Goal: Information Seeking & Learning: Learn about a topic

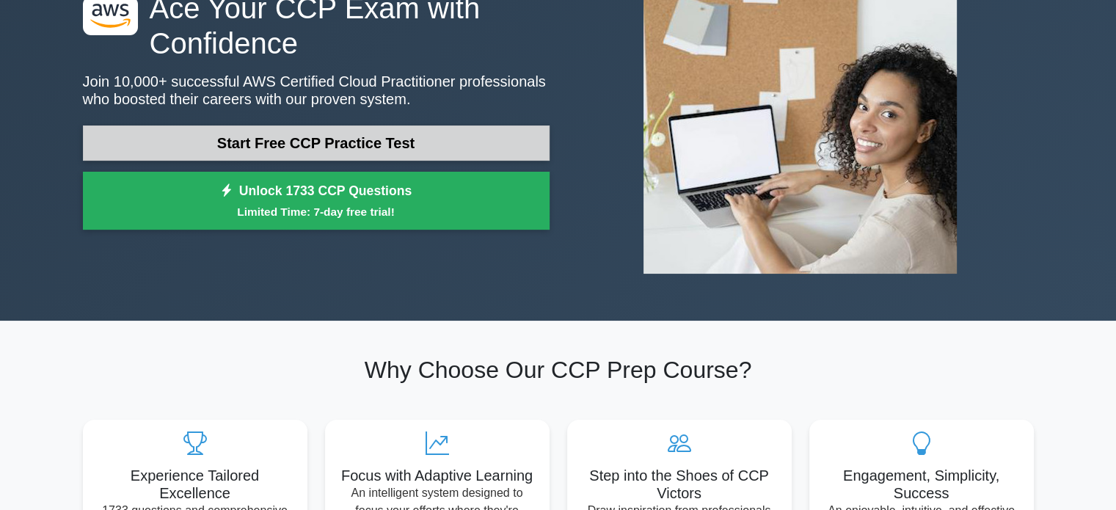
click at [210, 136] on link "Start Free CCP Practice Test" at bounding box center [316, 142] width 467 height 35
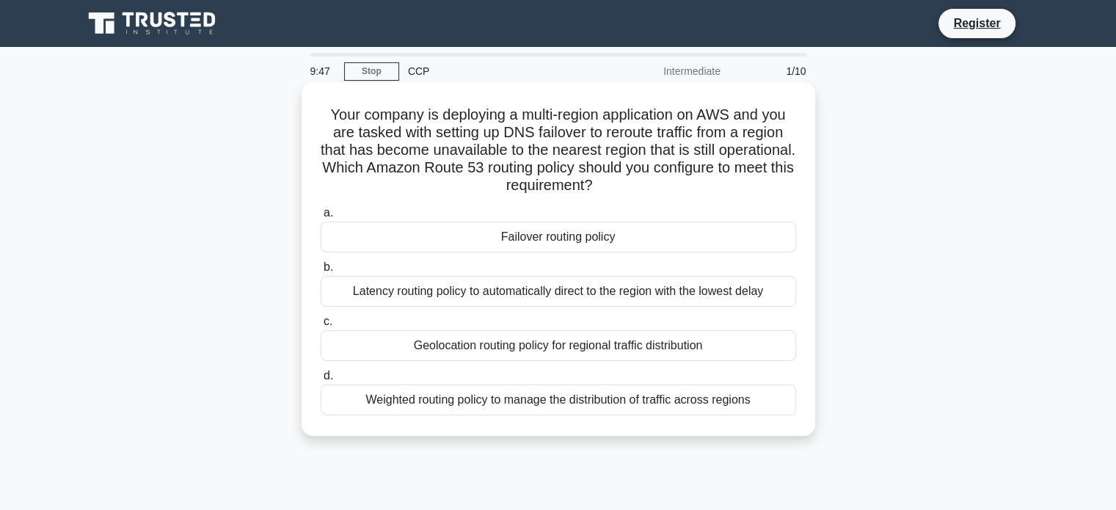
click at [527, 230] on div "Failover routing policy" at bounding box center [558, 237] width 475 height 31
click at [321, 218] on input "a. Failover routing policy" at bounding box center [321, 213] width 0 height 10
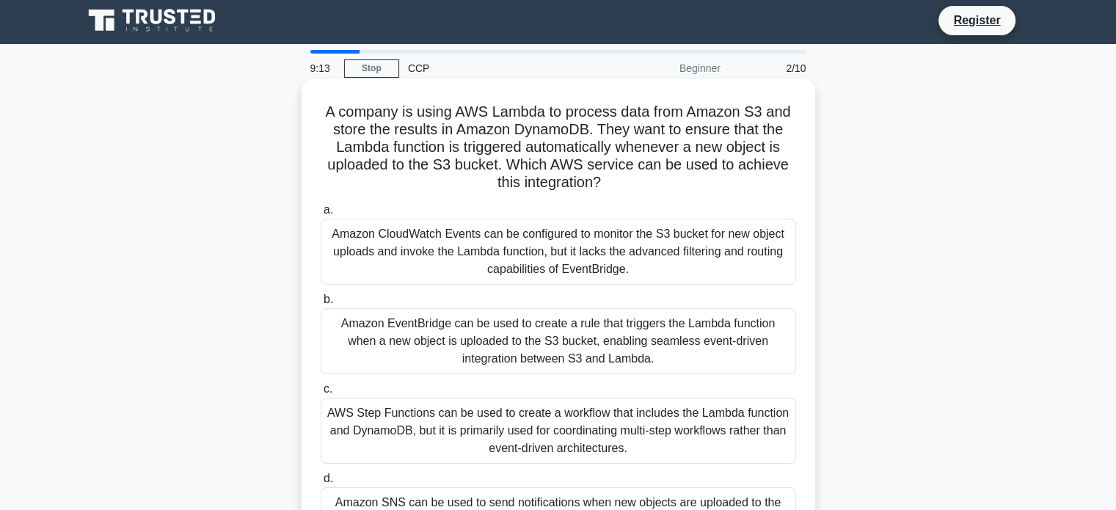
scroll to position [3, 0]
click at [616, 249] on div "Amazon CloudWatch Events can be configured to monitor the S3 bucket for new obj…" at bounding box center [558, 252] width 475 height 66
click at [321, 215] on input "a. Amazon CloudWatch Events can be configured to monitor the S3 bucket for new …" at bounding box center [321, 210] width 0 height 10
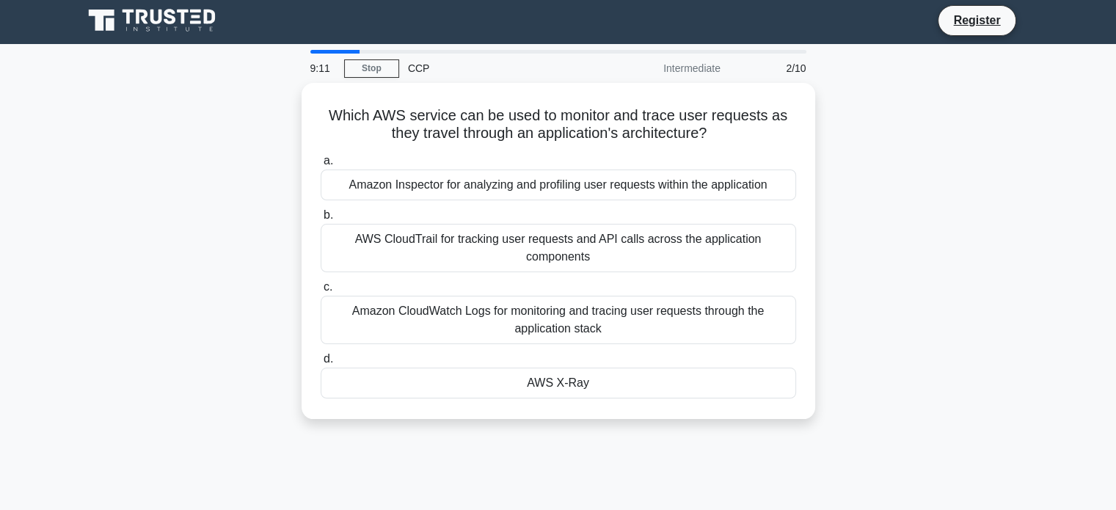
scroll to position [0, 0]
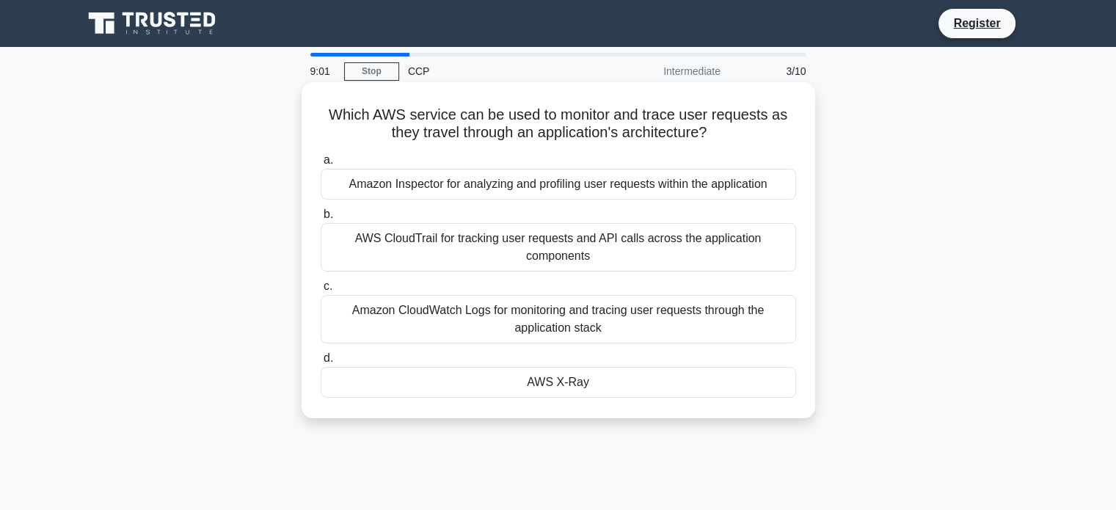
click at [519, 185] on div "Amazon Inspector for analyzing and profiling user requests within the applicati…" at bounding box center [558, 184] width 475 height 31
click at [321, 165] on input "a. Amazon Inspector for analyzing and profiling user requests within the applic…" at bounding box center [321, 161] width 0 height 10
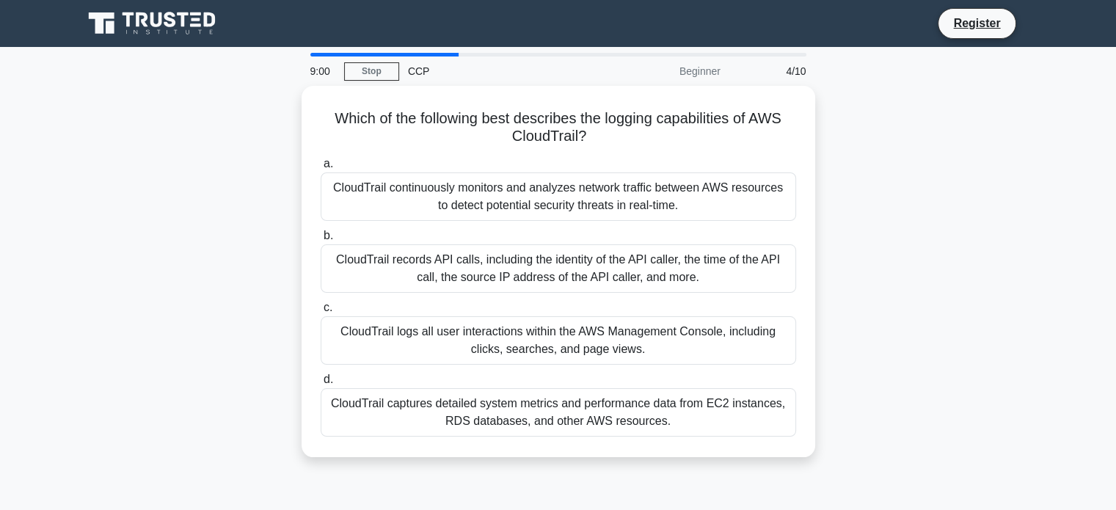
click at [519, 185] on div "CloudTrail continuously monitors and analyzes network traffic between AWS resou…" at bounding box center [558, 196] width 475 height 48
click at [321, 169] on input "a. CloudTrail continuously monitors and analyzes network traffic between AWS re…" at bounding box center [321, 164] width 0 height 10
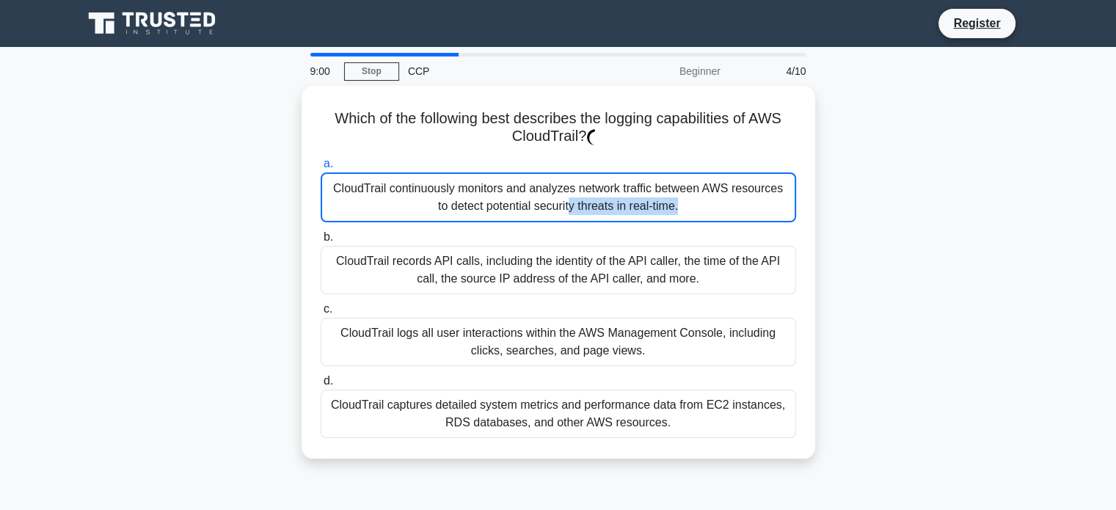
click at [519, 185] on div "CloudTrail continuously monitors and analyzes network traffic between AWS resou…" at bounding box center [558, 197] width 475 height 50
click at [321, 169] on input "a. CloudTrail continuously monitors and analyzes network traffic between AWS re…" at bounding box center [321, 164] width 0 height 10
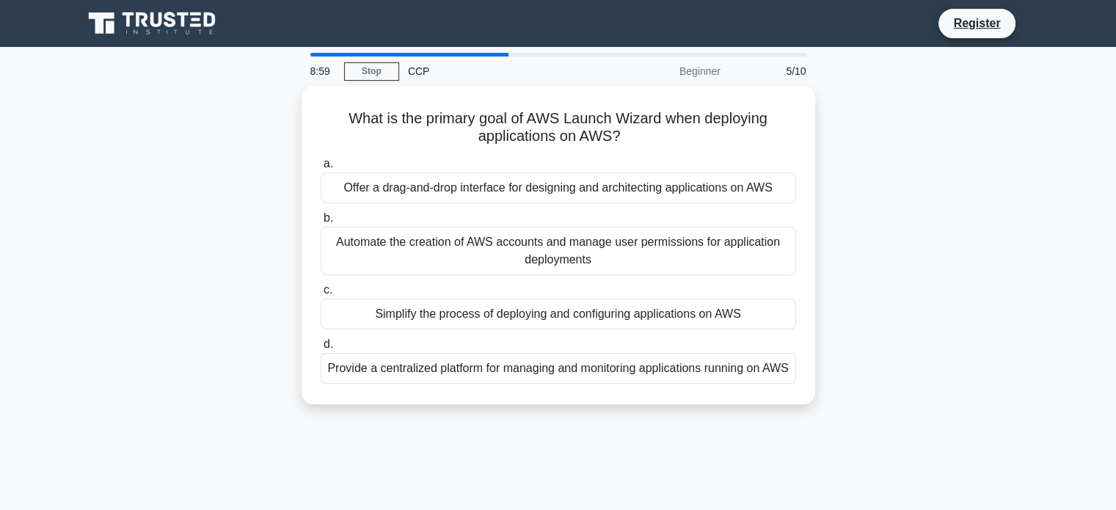
click at [519, 185] on div "Offer a drag-and-drop interface for designing and architecting applications on …" at bounding box center [558, 187] width 475 height 31
click at [321, 169] on input "a. Offer a drag-and-drop interface for designing and architecting applications …" at bounding box center [321, 164] width 0 height 10
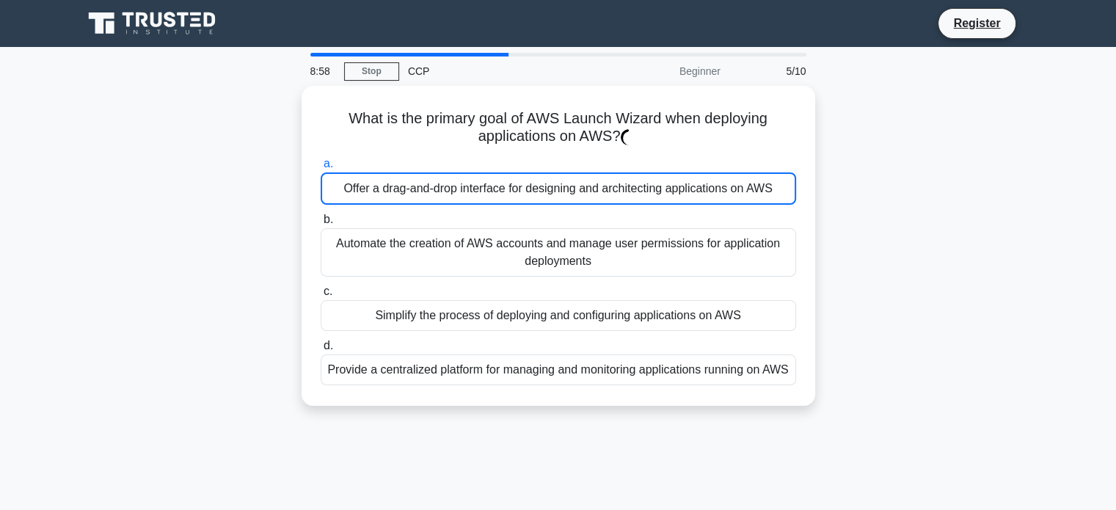
click at [519, 185] on div "Offer a drag-and-drop interface for designing and architecting applications on …" at bounding box center [558, 188] width 475 height 32
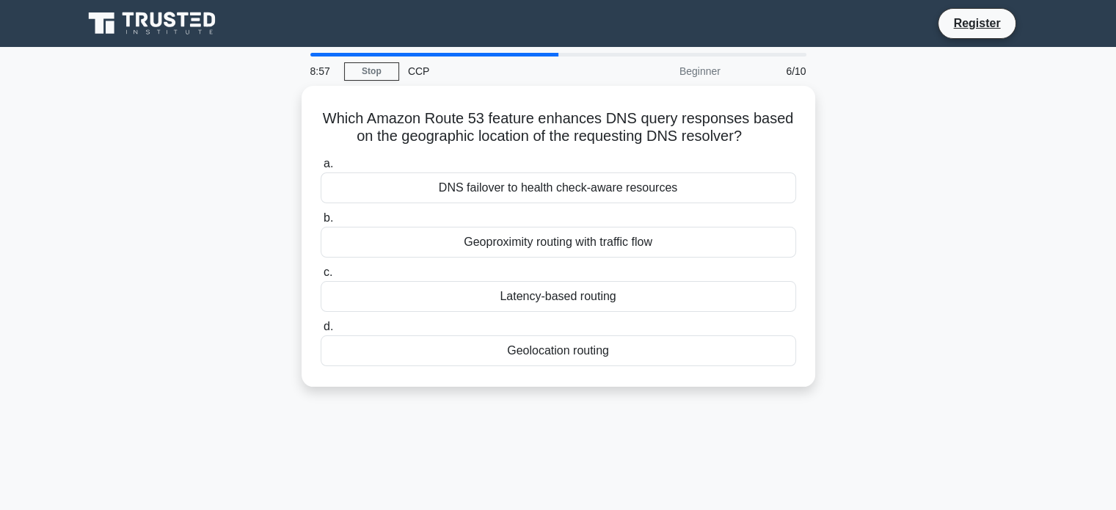
click at [519, 185] on div "DNS failover to health check-aware resources" at bounding box center [558, 187] width 475 height 31
click at [321, 169] on input "a. DNS failover to health check-aware resources" at bounding box center [321, 164] width 0 height 10
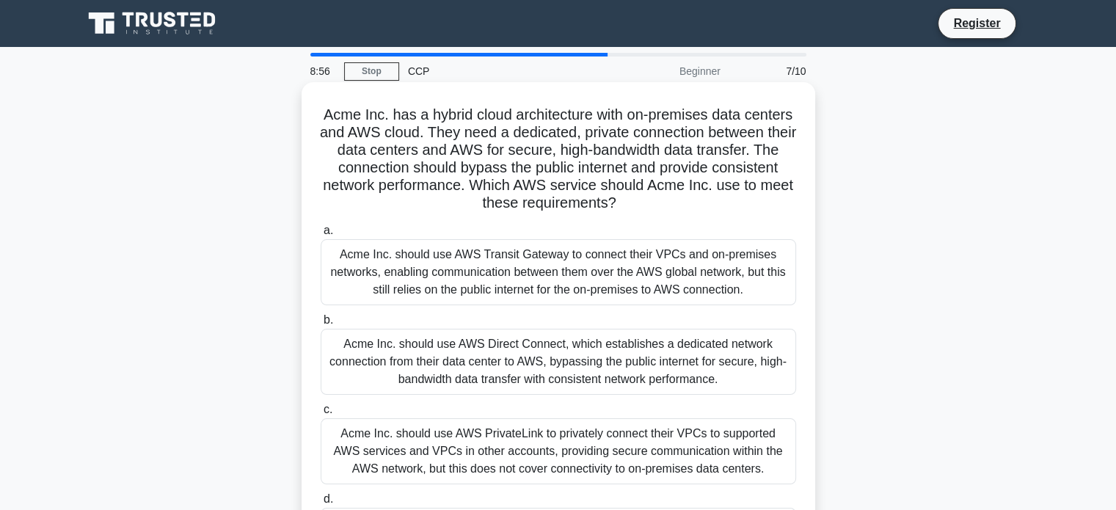
click at [524, 247] on div "Acme Inc. should use AWS Transit Gateway to connect their VPCs and on-premises …" at bounding box center [558, 272] width 475 height 66
click at [321, 235] on input "a. Acme Inc. should use AWS Transit Gateway to connect their VPCs and on-premis…" at bounding box center [321, 231] width 0 height 10
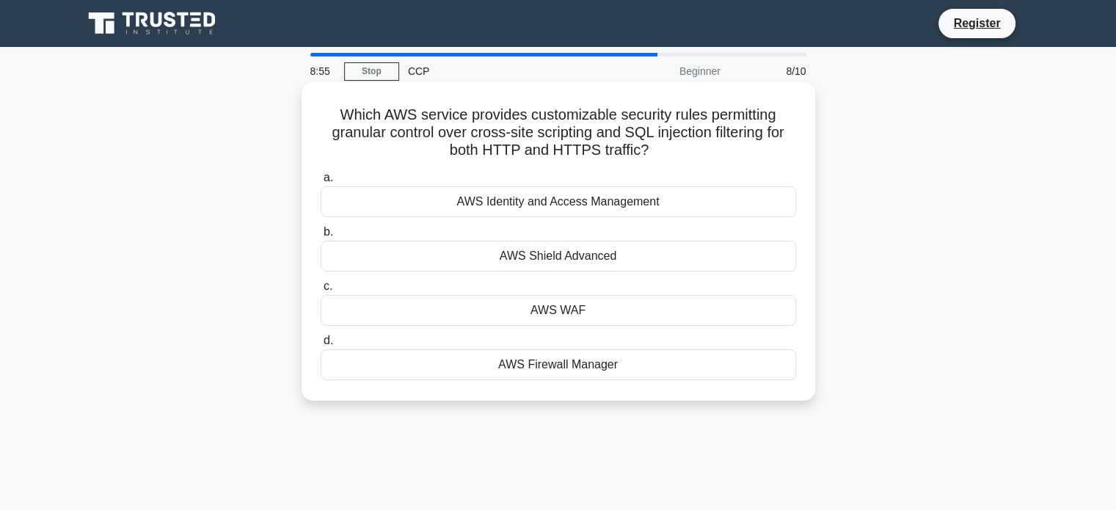
click at [518, 255] on div "AWS Shield Advanced" at bounding box center [558, 256] width 475 height 31
click at [321, 237] on input "b. AWS Shield Advanced" at bounding box center [321, 232] width 0 height 10
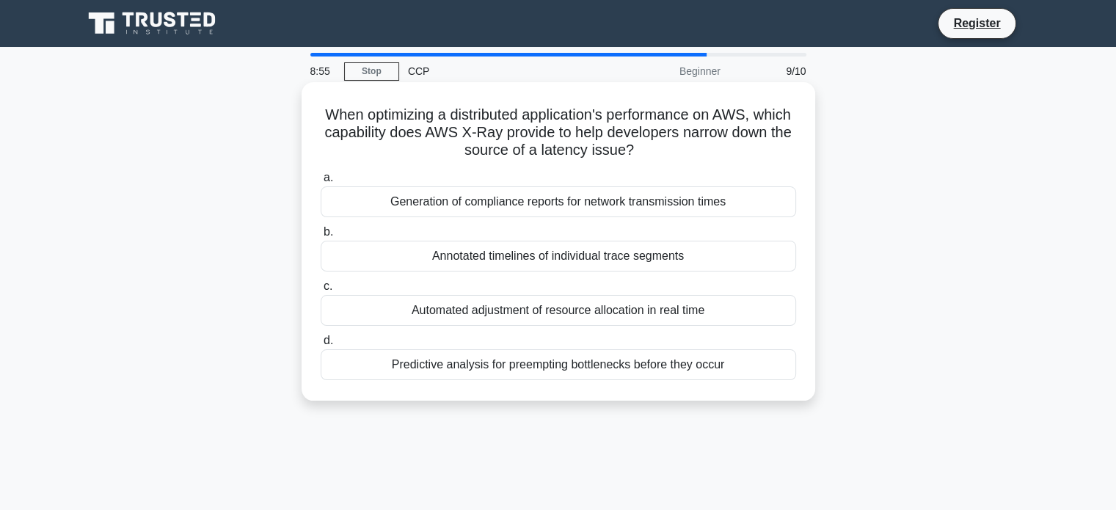
click at [575, 243] on div "Annotated timelines of individual trace segments" at bounding box center [558, 256] width 475 height 31
click at [321, 237] on input "b. Annotated timelines of individual trace segments" at bounding box center [321, 232] width 0 height 10
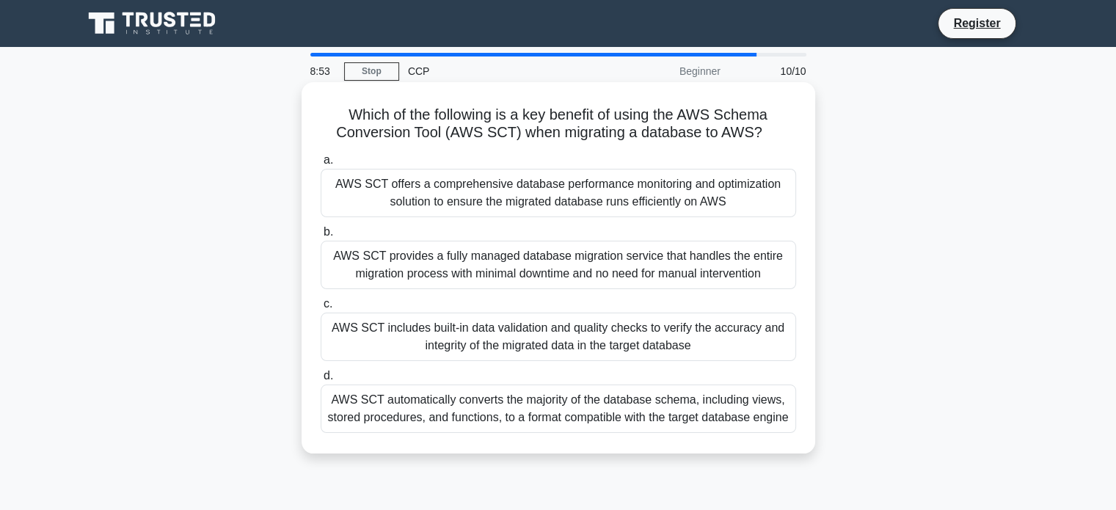
click at [621, 235] on label "b. AWS SCT provides a fully managed database migration service that handles the…" at bounding box center [558, 256] width 475 height 66
click at [321, 235] on input "b. AWS SCT provides a fully managed database migration service that handles the…" at bounding box center [321, 232] width 0 height 10
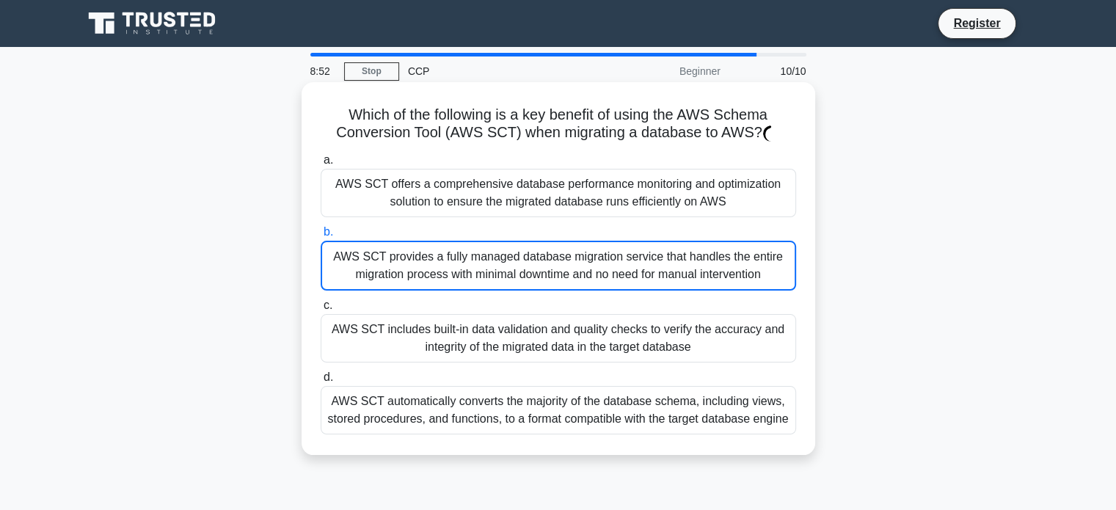
click at [607, 211] on div "AWS SCT offers a comprehensive database performance monitoring and optimization…" at bounding box center [558, 193] width 475 height 48
click at [321, 165] on input "a. AWS SCT offers a comprehensive database performance monitoring and optimizat…" at bounding box center [321, 161] width 0 height 10
